Goal: Task Accomplishment & Management: Manage account settings

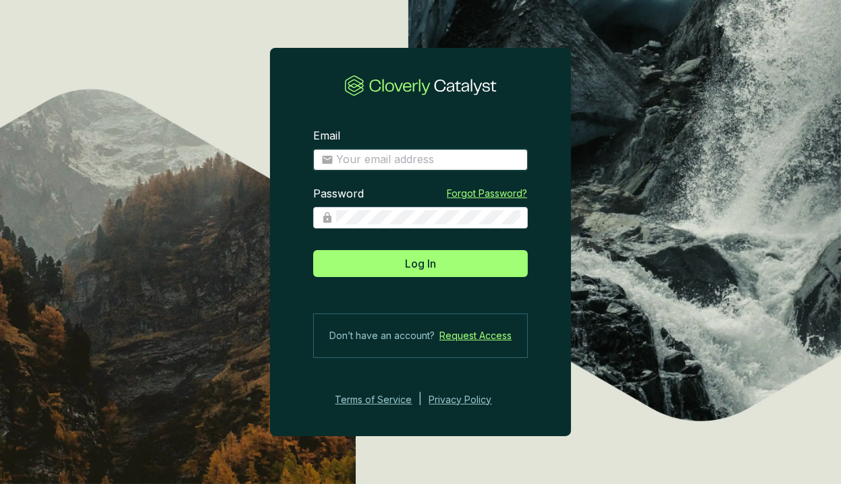
type input "lkelly@climeco.com"
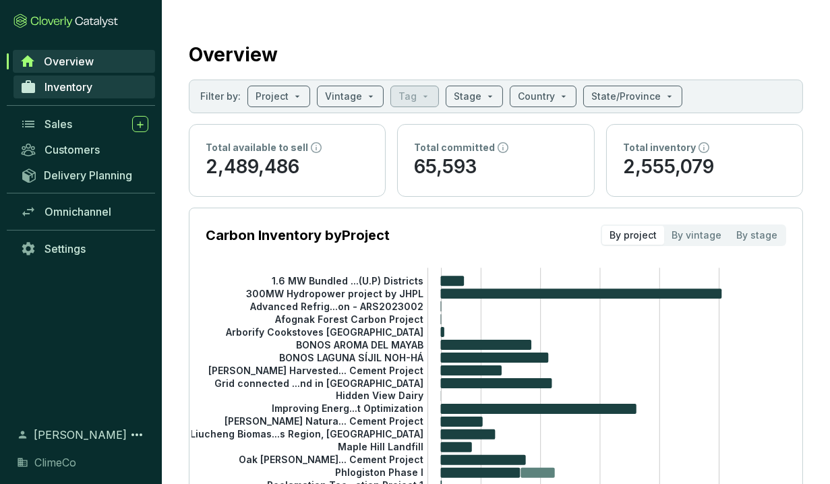
click at [67, 82] on span "Inventory" at bounding box center [69, 86] width 48 height 13
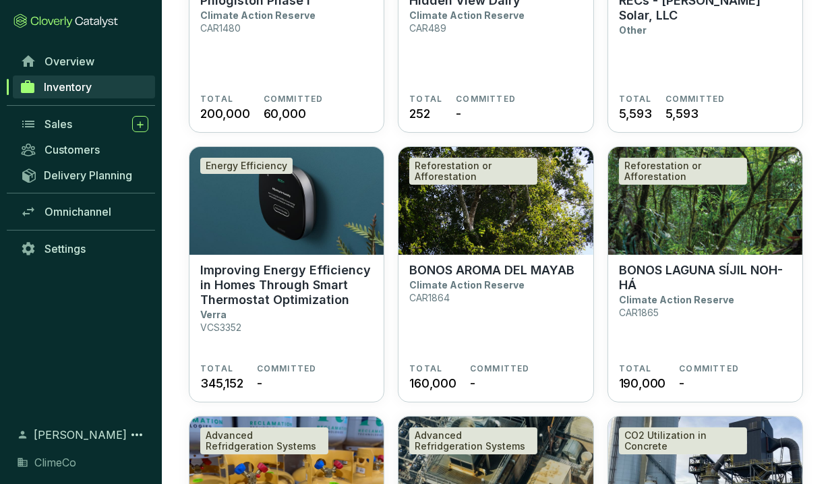
scroll to position [331, 0]
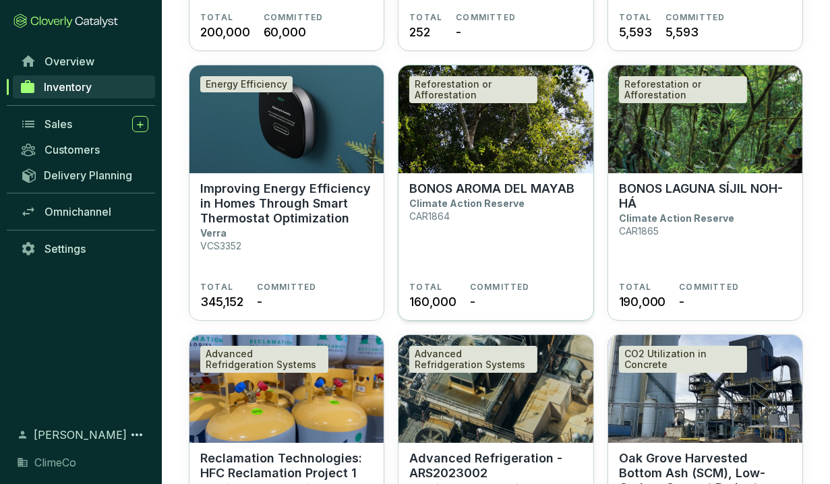
click at [481, 200] on p "Climate Action Reserve" at bounding box center [466, 203] width 115 height 11
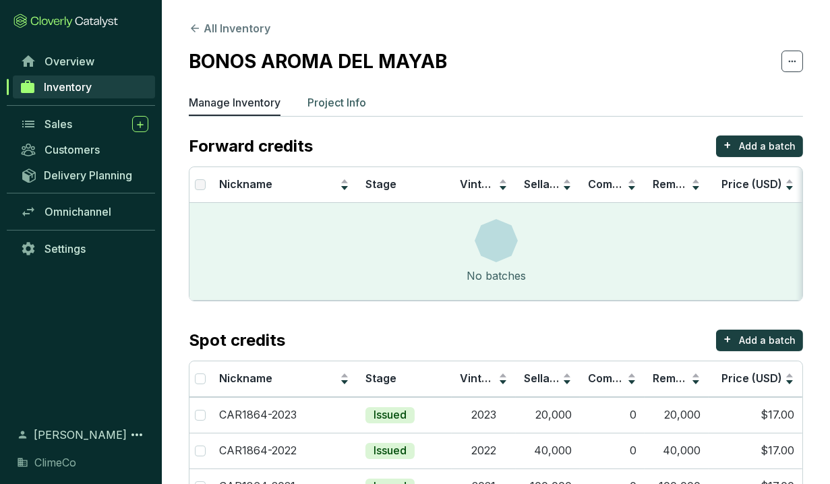
click at [346, 107] on p "Project Info" at bounding box center [337, 102] width 59 height 16
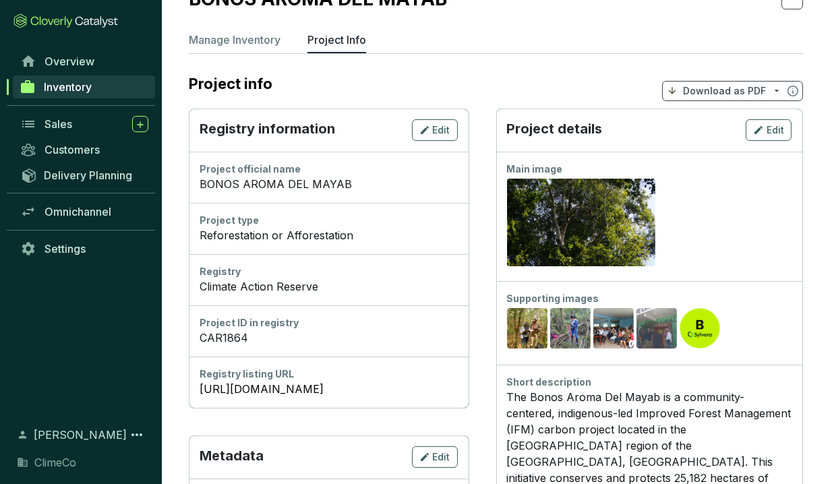
scroll to position [55, 0]
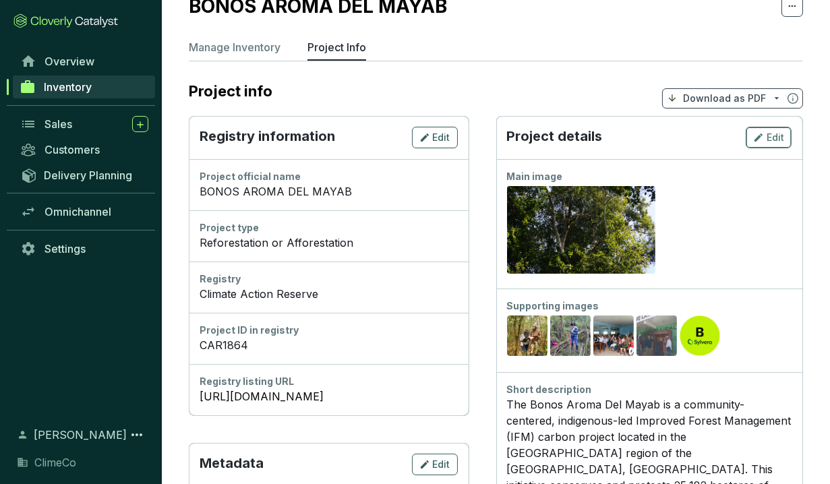
click at [764, 138] on icon "button" at bounding box center [758, 138] width 11 height 16
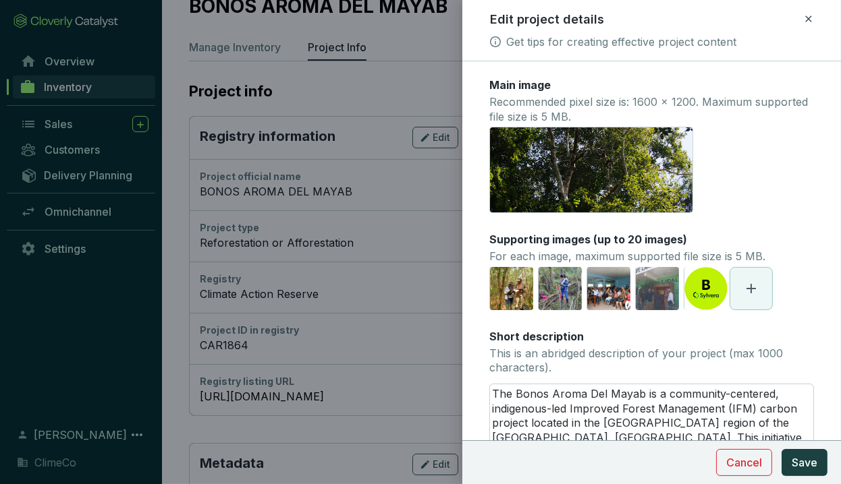
click at [757, 289] on icon at bounding box center [751, 289] width 16 height 16
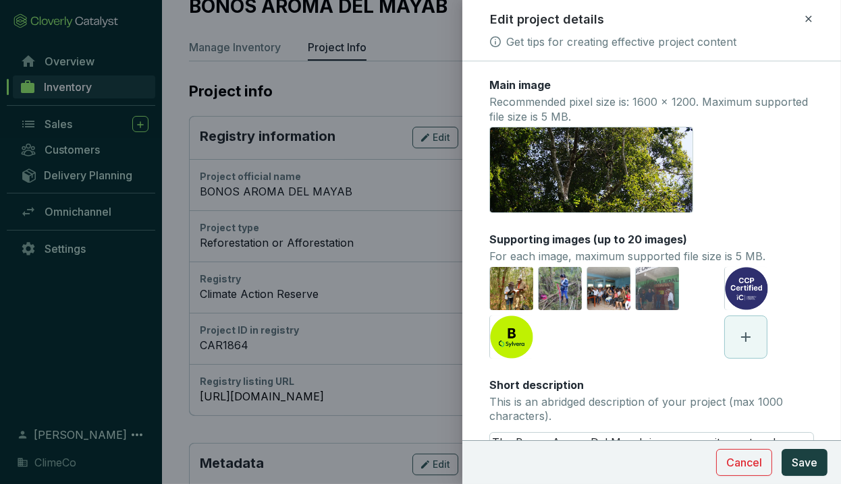
click at [748, 336] on span at bounding box center [745, 337] width 42 height 42
click at [800, 461] on span "Save" at bounding box center [804, 463] width 26 height 16
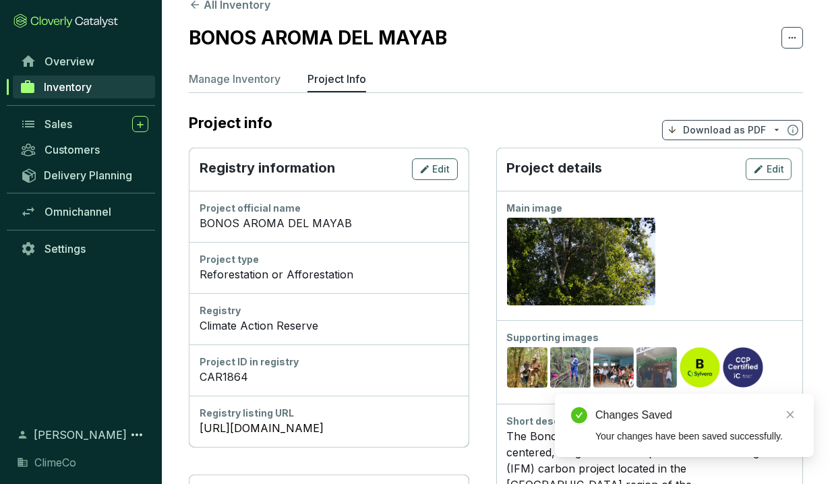
scroll to position [0, 0]
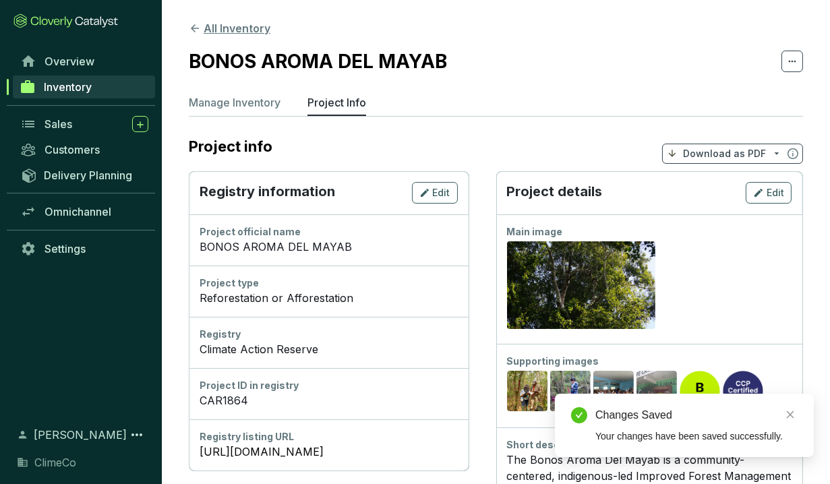
click at [227, 30] on button "All Inventory" at bounding box center [230, 28] width 82 height 16
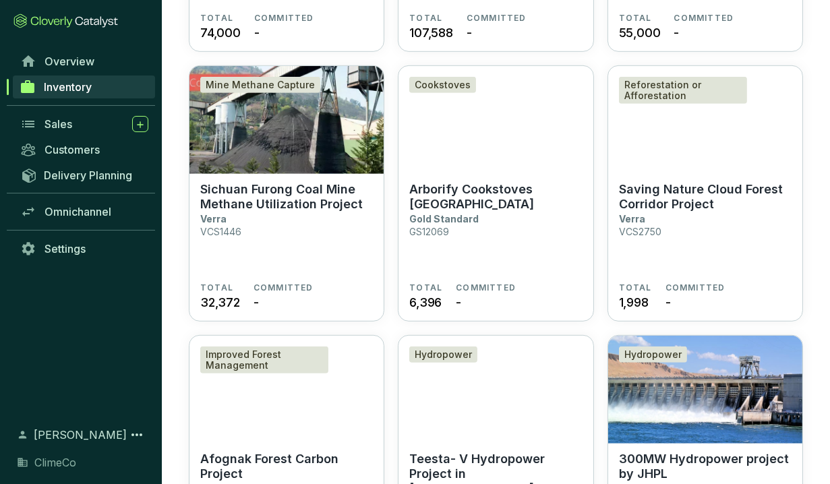
scroll to position [1189, 0]
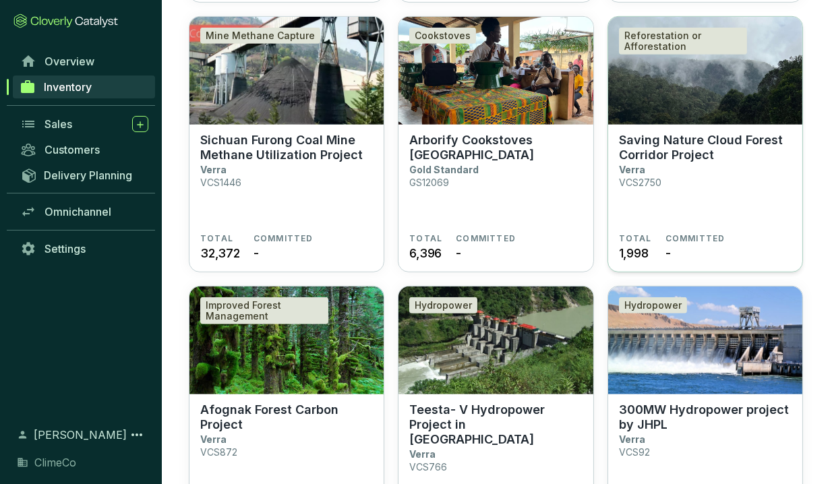
click at [671, 137] on p "Saving Nature Cloud Forest Corridor Project" at bounding box center [705, 148] width 173 height 30
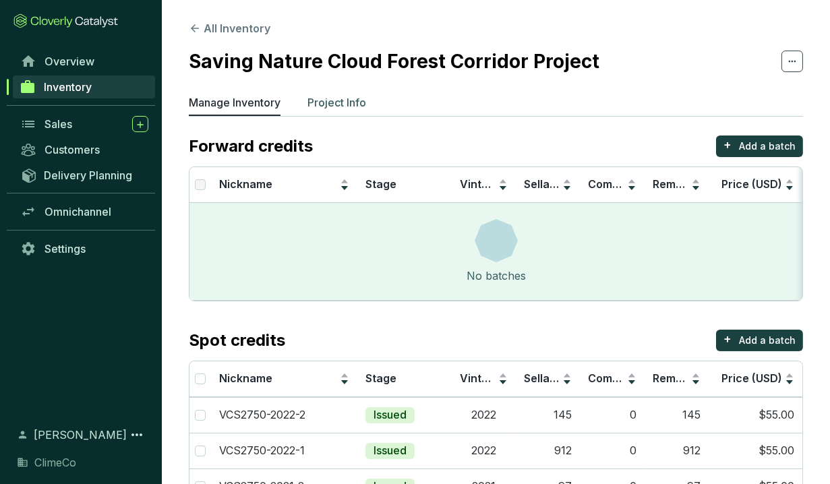
click at [324, 106] on p "Project Info" at bounding box center [337, 102] width 59 height 16
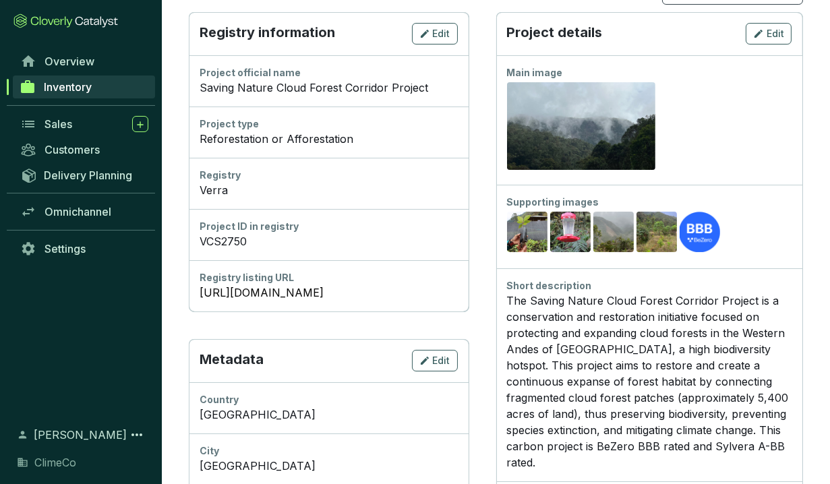
scroll to position [146, 0]
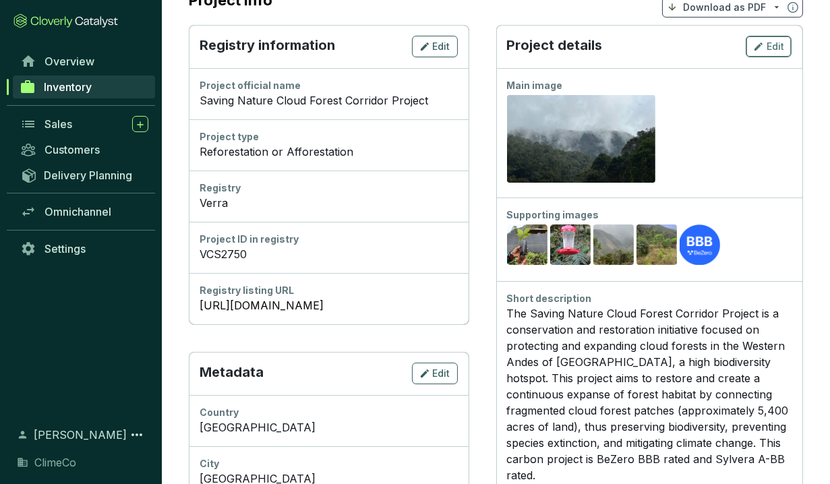
click at [752, 46] on button "Edit" at bounding box center [769, 47] width 46 height 22
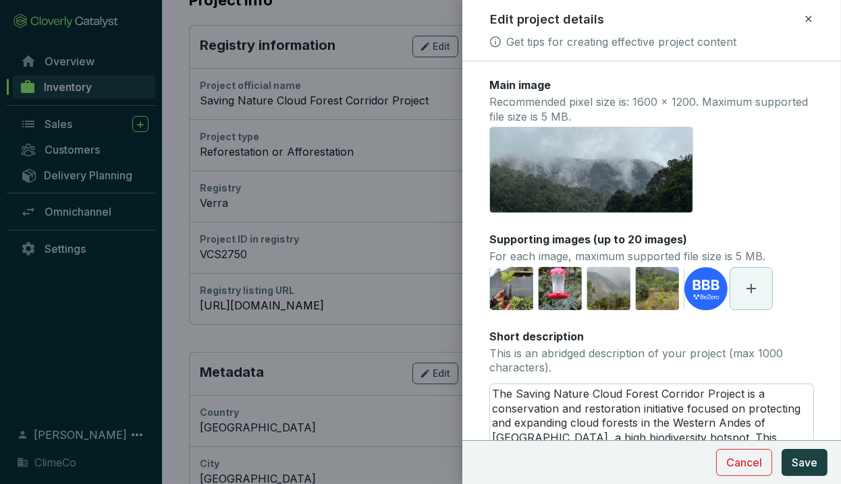
click at [741, 293] on span at bounding box center [751, 289] width 42 height 42
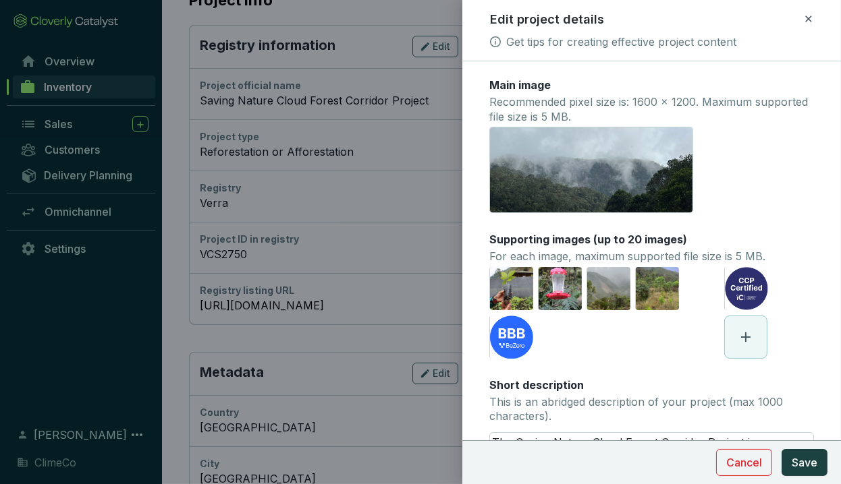
click at [749, 335] on span at bounding box center [745, 337] width 42 height 42
click at [737, 335] on icon at bounding box center [745, 337] width 16 height 16
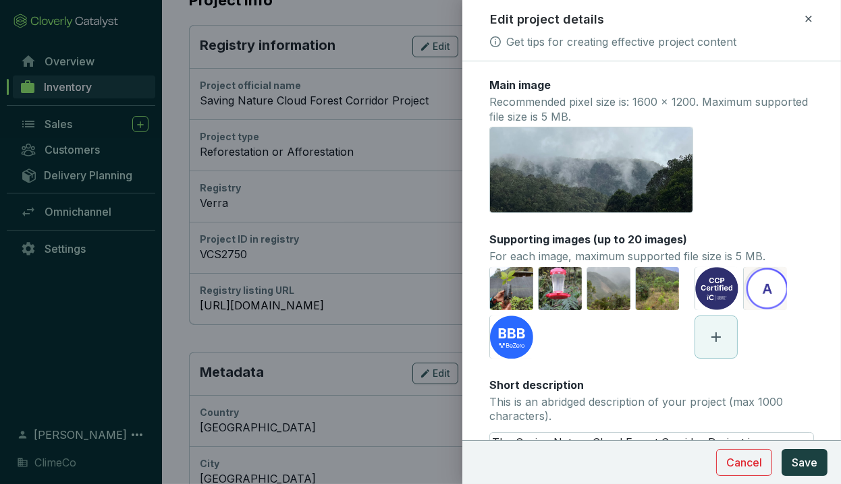
click at [803, 462] on span "Save" at bounding box center [804, 463] width 26 height 16
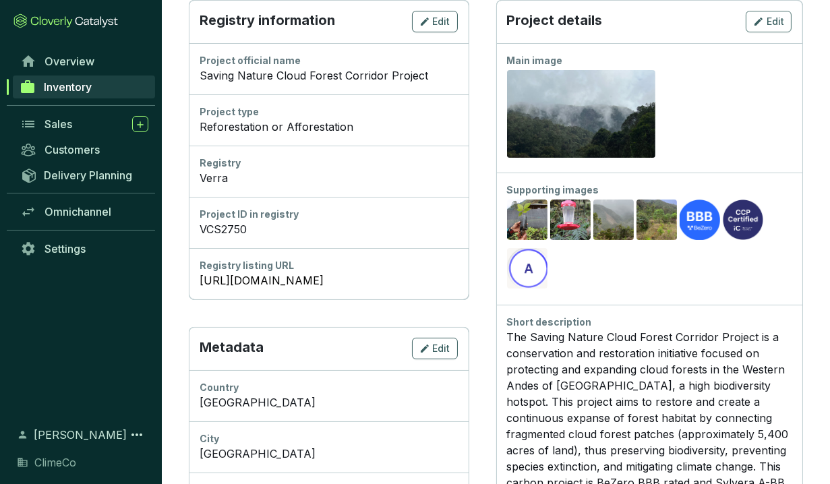
scroll to position [159, 0]
